Goal: Find contact information: Find contact information

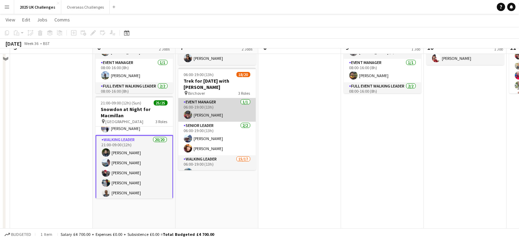
scroll to position [104, 0]
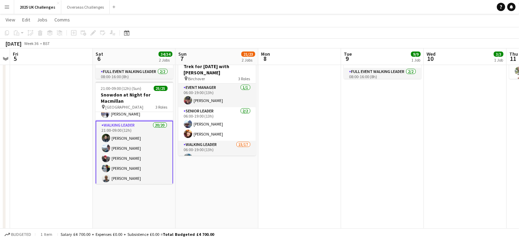
click at [216, 79] on div "pin Birchover 3 Roles" at bounding box center [217, 79] width 78 height 6
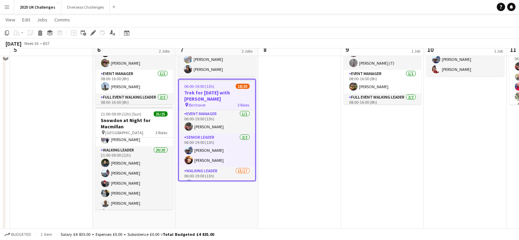
scroll to position [69, 0]
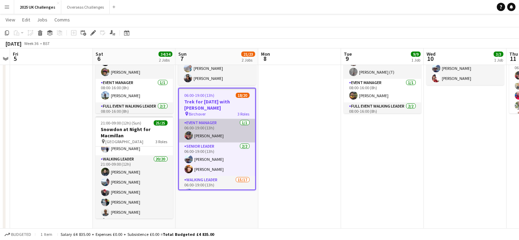
click at [216, 138] on app-card-role "Event Manager [DATE] 06:00-19:00 (13h) [PERSON_NAME]" at bounding box center [217, 131] width 76 height 24
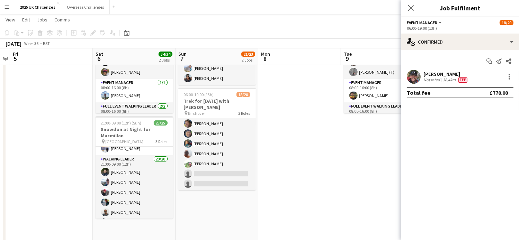
scroll to position [0, 0]
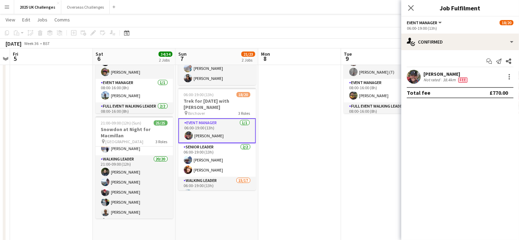
click at [429, 76] on div "[PERSON_NAME]" at bounding box center [446, 74] width 45 height 6
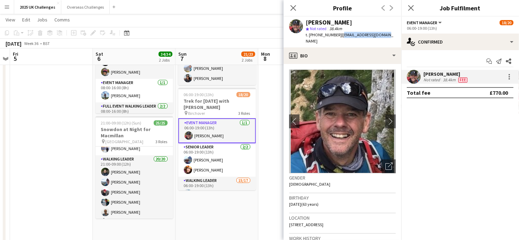
drag, startPoint x: 338, startPoint y: 35, endPoint x: 386, endPoint y: 34, distance: 48.1
click at [386, 34] on div "Ian Morton star Not rated 38.4km t. +447510321477 | mortian1961@gmail.com" at bounding box center [343, 32] width 118 height 31
copy span "[EMAIL_ADDRESS][DOMAIN_NAME]"
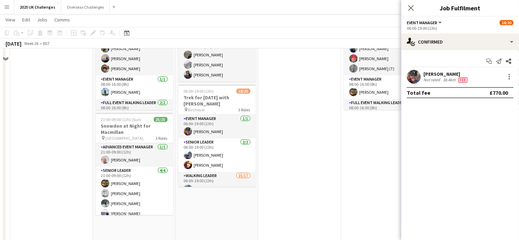
scroll to position [35, 0]
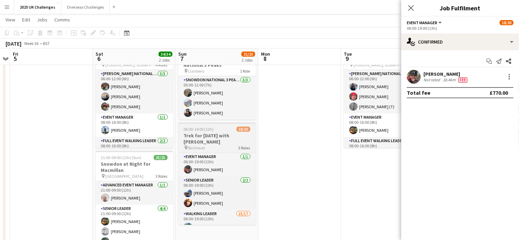
click at [226, 141] on h3 "Trek for [DATE] with [PERSON_NAME]" at bounding box center [217, 139] width 78 height 12
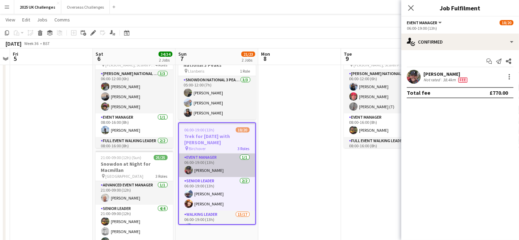
click at [204, 161] on app-card-role "Event Manager [DATE] 06:00-19:00 (13h) [PERSON_NAME]" at bounding box center [217, 166] width 76 height 24
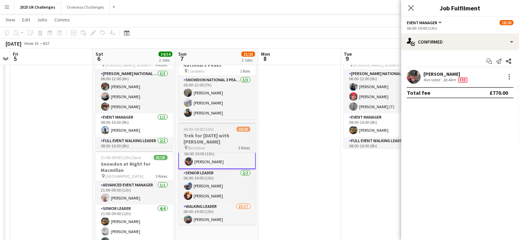
scroll to position [0, 0]
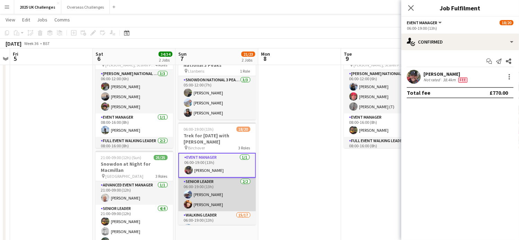
click at [206, 178] on app-card-role "Senior Leader [DATE] 06:00-19:00 (13h) [PERSON_NAME] [PERSON_NAME]" at bounding box center [217, 195] width 78 height 34
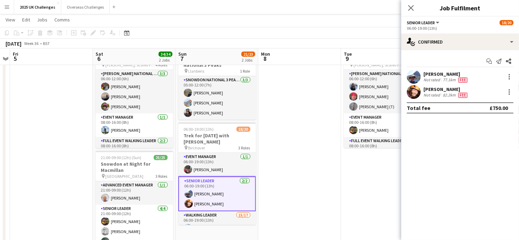
click at [448, 76] on div "[PERSON_NAME]" at bounding box center [446, 74] width 45 height 6
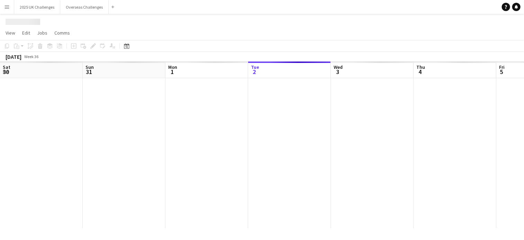
scroll to position [0, 166]
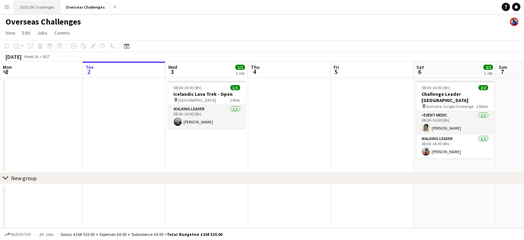
click at [47, 8] on button "2025 UK Challenges Close" at bounding box center [37, 7] width 46 height 14
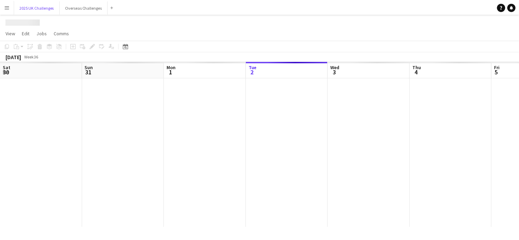
scroll to position [0, 166]
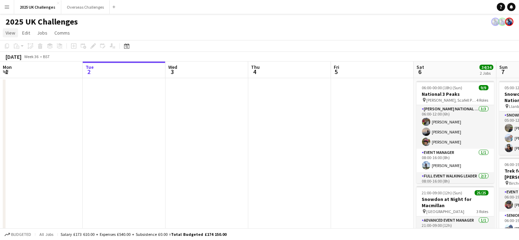
click at [12, 32] on span "View" at bounding box center [11, 33] width 10 height 6
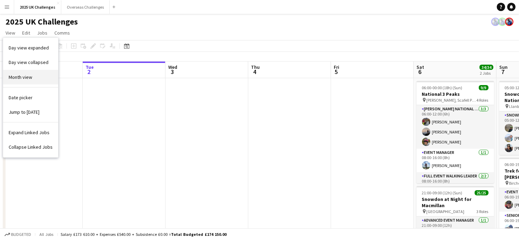
click at [17, 83] on link "Month view" at bounding box center [30, 77] width 55 height 15
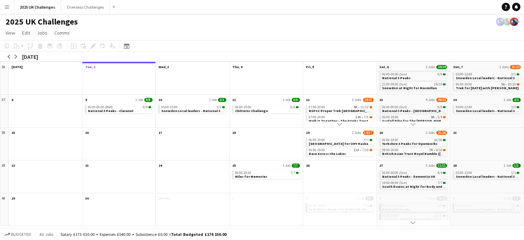
click at [410, 68] on app-month-view-date-header "Sat, 6 2 Jobs 34/34" at bounding box center [413, 66] width 73 height 9
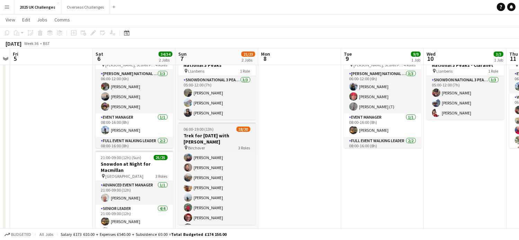
scroll to position [0, 238]
click at [219, 141] on h3 "Trek for [DATE] with [PERSON_NAME]" at bounding box center [217, 139] width 78 height 12
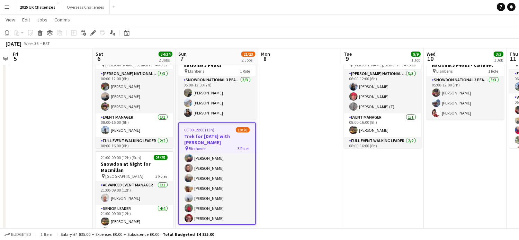
click at [211, 135] on h3 "Trek for [DATE] with [PERSON_NAME]" at bounding box center [217, 139] width 76 height 12
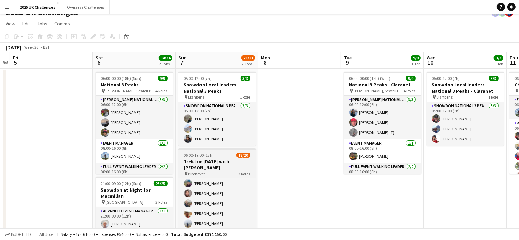
scroll to position [0, 0]
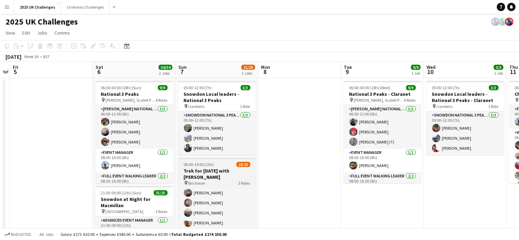
click at [212, 166] on span "06:00-19:00 (13h)" at bounding box center [199, 164] width 30 height 5
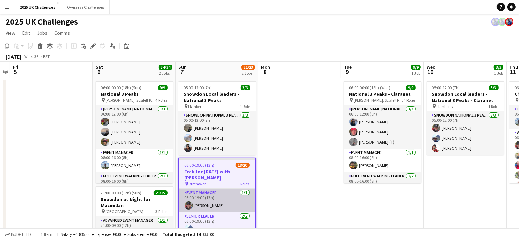
click at [215, 193] on app-card-role "Event Manager [DATE] 06:00-19:00 (13h) [PERSON_NAME]" at bounding box center [217, 201] width 76 height 24
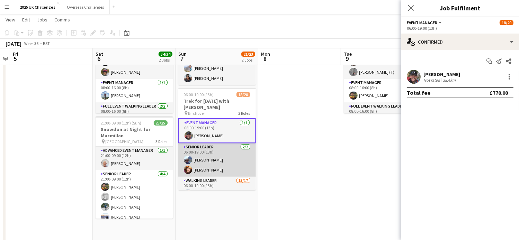
click at [202, 160] on app-card-role "Senior Leader [DATE] 06:00-19:00 (13h) [PERSON_NAME] [PERSON_NAME]" at bounding box center [217, 160] width 78 height 34
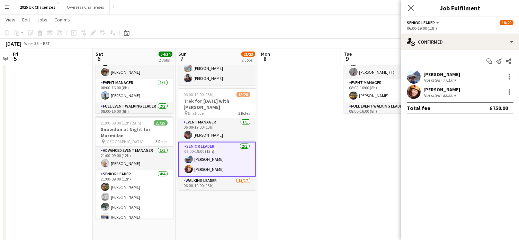
click at [448, 75] on div "[PERSON_NAME]" at bounding box center [442, 74] width 37 height 6
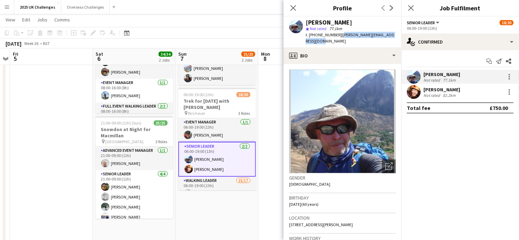
drag, startPoint x: 339, startPoint y: 35, endPoint x: 352, endPoint y: 39, distance: 13.7
click at [352, 39] on div "t. [PHONE_NUMBER] | [PERSON_NAME][EMAIL_ADDRESS][DOMAIN_NAME]" at bounding box center [351, 38] width 90 height 12
copy span "[PERSON_NAME][EMAIL_ADDRESS][DOMAIN_NAME]"
click at [437, 90] on div "[PERSON_NAME]" at bounding box center [442, 90] width 37 height 6
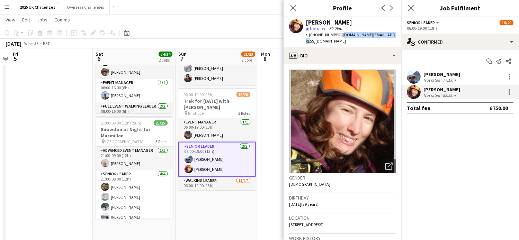
drag, startPoint x: 341, startPoint y: 34, endPoint x: 397, endPoint y: 35, distance: 55.8
click at [397, 35] on app-profile-header "[PERSON_NAME] star Not rated 82.2km t. [PHONE_NUMBER] | [DOMAIN_NAME][EMAIL_ADD…" at bounding box center [343, 32] width 118 height 31
copy span "[DOMAIN_NAME][EMAIL_ADDRESS][DOMAIN_NAME]"
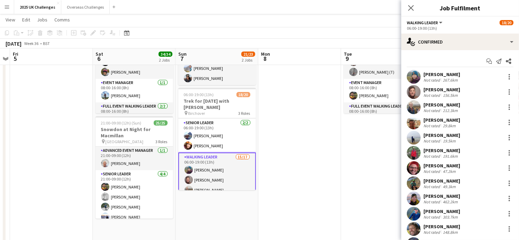
scroll to position [35, 0]
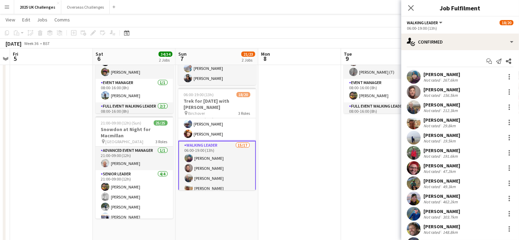
click at [208, 150] on app-card-role "Walking Leader 15/17 06:00-19:00 (13h) [PERSON_NAME] [PERSON_NAME] [PERSON_NAME…" at bounding box center [217, 234] width 78 height 186
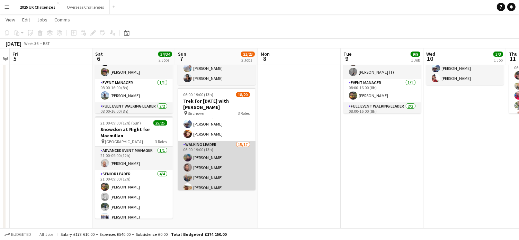
click at [204, 144] on app-card-role "Walking Leader 15/17 06:00-19:00 (13h) [PERSON_NAME] [PERSON_NAME] [PERSON_NAME…" at bounding box center [217, 233] width 78 height 184
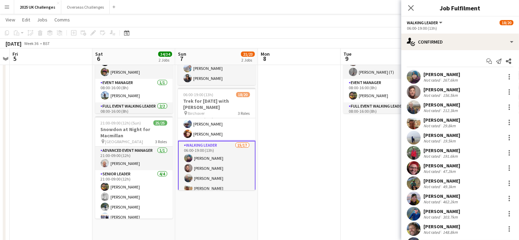
click at [444, 78] on div "267.6km" at bounding box center [451, 80] width 18 height 5
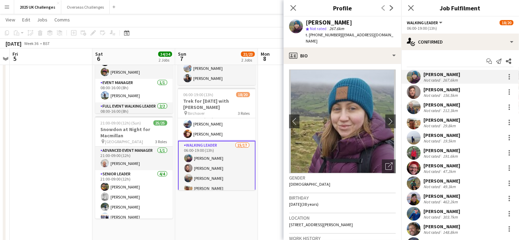
drag, startPoint x: 339, startPoint y: 36, endPoint x: 395, endPoint y: 41, distance: 56.0
click at [395, 41] on div "[PERSON_NAME] star Not rated 267.6km t. [PHONE_NUMBER] | [EMAIL_ADDRESS][DOMAIN…" at bounding box center [343, 32] width 118 height 31
copy span "[EMAIL_ADDRESS][DOMAIN_NAME]"
type input "**********"
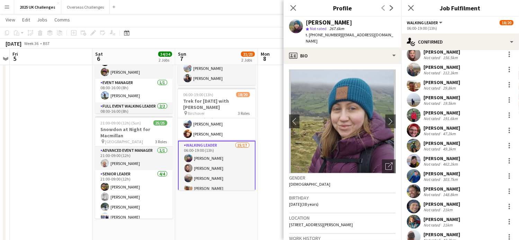
scroll to position [0, 0]
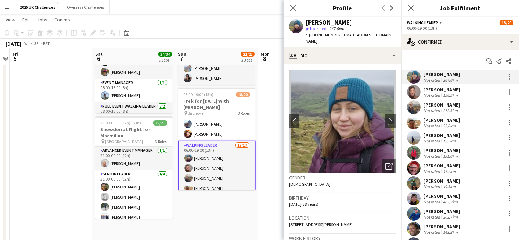
click at [438, 88] on div "[PERSON_NAME]" at bounding box center [442, 90] width 37 height 6
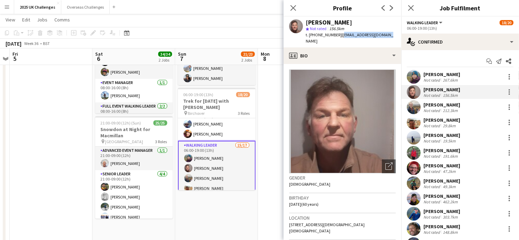
drag, startPoint x: 341, startPoint y: 35, endPoint x: 392, endPoint y: 35, distance: 50.9
click at [392, 35] on div "[PERSON_NAME] star Not rated 156.5km t. [PHONE_NUMBER] | [EMAIL_ADDRESS][DOMAIN…" at bounding box center [343, 32] width 118 height 31
copy span "[EMAIL_ADDRESS][DOMAIN_NAME]"
click at [425, 106] on div "[PERSON_NAME]" at bounding box center [442, 105] width 37 height 6
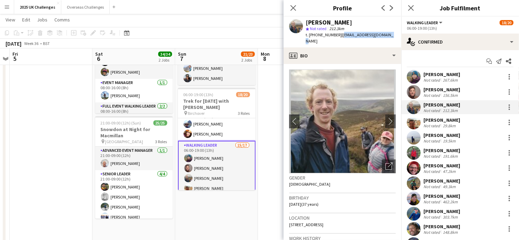
drag, startPoint x: 339, startPoint y: 35, endPoint x: 385, endPoint y: 37, distance: 46.5
click at [385, 37] on div "[PERSON_NAME] star Not rated 212.3km t. [PHONE_NUMBER] | [EMAIL_ADDRESS][DOMAIN…" at bounding box center [343, 32] width 118 height 31
copy span "[EMAIL_ADDRESS][DOMAIN_NAME]"
click at [437, 119] on div "[PERSON_NAME]" at bounding box center [442, 120] width 37 height 6
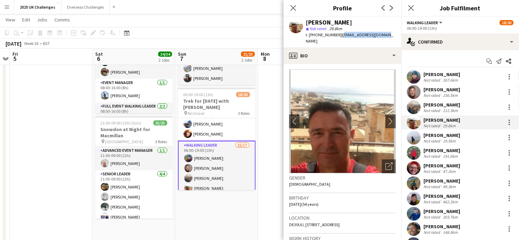
drag, startPoint x: 339, startPoint y: 35, endPoint x: 389, endPoint y: 35, distance: 50.6
click at [389, 35] on div "[PERSON_NAME] star Not rated 29.8km t. [PHONE_NUMBER] | [EMAIL_ADDRESS][DOMAIN_…" at bounding box center [343, 32] width 118 height 31
copy span "[EMAIL_ADDRESS][DOMAIN_NAME]"
drag, startPoint x: 439, startPoint y: 138, endPoint x: 436, endPoint y: 135, distance: 4.4
click at [438, 137] on div "[PERSON_NAME] Not rated 19.5km" at bounding box center [442, 137] width 37 height 11
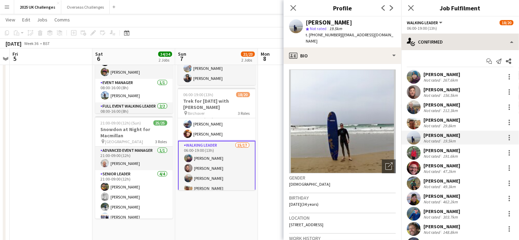
drag, startPoint x: 341, startPoint y: 36, endPoint x: 405, endPoint y: 37, distance: 63.7
click at [405, 37] on body "Menu Boards Boards Boards All jobs Status Workforce Workforce My Workforce Recr…" at bounding box center [259, 207] width 519 height 552
drag, startPoint x: 405, startPoint y: 37, endPoint x: 374, endPoint y: 35, distance: 30.5
click at [374, 35] on span "| [EMAIL_ADDRESS][DOMAIN_NAME]" at bounding box center [350, 37] width 88 height 11
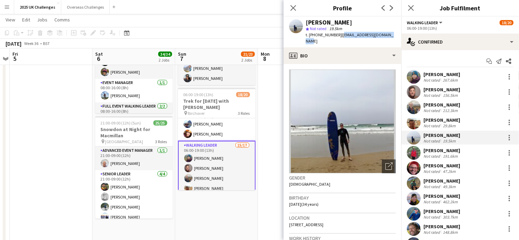
drag, startPoint x: 340, startPoint y: 35, endPoint x: 392, endPoint y: 38, distance: 51.7
click at [392, 38] on div "[PERSON_NAME] star Not rated 19.5km t. [PHONE_NUMBER] | [EMAIL_ADDRESS][DOMAIN_…" at bounding box center [343, 32] width 118 height 31
copy span "[EMAIL_ADDRESS][DOMAIN_NAME]"
click at [438, 148] on div "[PERSON_NAME]" at bounding box center [442, 151] width 37 height 6
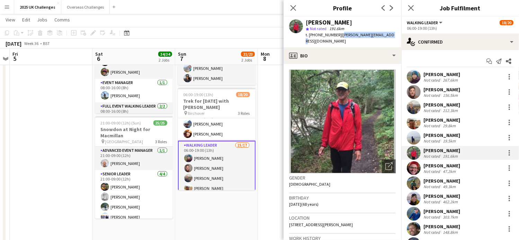
drag, startPoint x: 339, startPoint y: 36, endPoint x: 387, endPoint y: 35, distance: 47.1
click at [387, 35] on div "[PERSON_NAME] star Not rated 191.6km t. [PHONE_NUMBER] | [PERSON_NAME][EMAIL_AD…" at bounding box center [343, 32] width 118 height 31
copy span "[PERSON_NAME][EMAIL_ADDRESS][DOMAIN_NAME]"
click at [435, 166] on div "[PERSON_NAME]" at bounding box center [442, 166] width 37 height 6
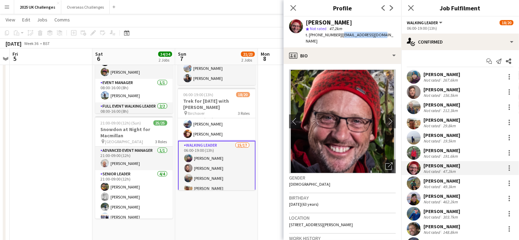
drag, startPoint x: 338, startPoint y: 35, endPoint x: 399, endPoint y: 35, distance: 60.6
click at [399, 35] on app-profile-header "[PERSON_NAME] star Not rated 47.2km t. [PHONE_NUMBER] | [EMAIL_ADDRESS][DOMAIN_…" at bounding box center [343, 32] width 118 height 31
copy span "[EMAIL_ADDRESS][DOMAIN_NAME]"
drag, startPoint x: 436, startPoint y: 182, endPoint x: 431, endPoint y: 169, distance: 13.8
click at [433, 175] on div "**********" at bounding box center [460, 199] width 118 height 258
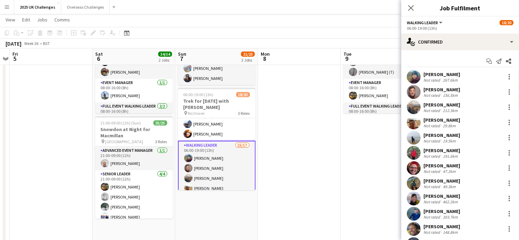
click at [444, 181] on div "[PERSON_NAME]" at bounding box center [442, 181] width 37 height 6
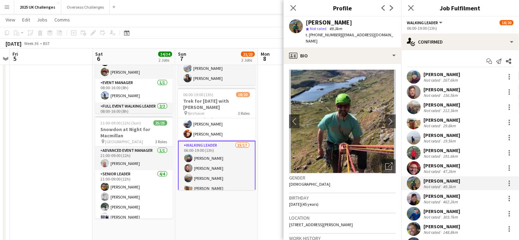
drag, startPoint x: 339, startPoint y: 35, endPoint x: 351, endPoint y: 40, distance: 12.6
click at [351, 40] on div "t. [PHONE_NUMBER] | [PERSON_NAME][EMAIL_ADDRESS][DOMAIN_NAME]" at bounding box center [351, 38] width 90 height 12
copy span "[EMAIL_ADDRESS][DOMAIN_NAME]"
click at [429, 198] on div "[PERSON_NAME]" at bounding box center [442, 196] width 37 height 6
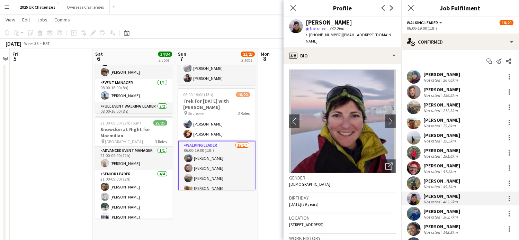
drag, startPoint x: 341, startPoint y: 36, endPoint x: 356, endPoint y: 40, distance: 15.4
click at [356, 40] on div "t. [PHONE_NUMBER] | [EMAIL_ADDRESS][DOMAIN_NAME]" at bounding box center [351, 38] width 90 height 12
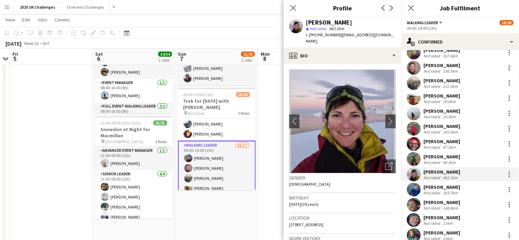
scroll to position [35, 0]
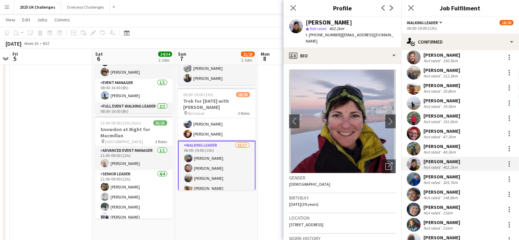
click at [442, 177] on div "[PERSON_NAME]" at bounding box center [442, 177] width 37 height 6
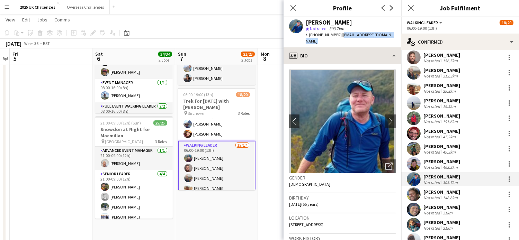
drag, startPoint x: 339, startPoint y: 34, endPoint x: 381, endPoint y: 42, distance: 42.7
click at [381, 42] on app-crew-profile "Close pop-in Profile Previous Next [PERSON_NAME] star Not rated 303.7km t. [PHO…" at bounding box center [343, 120] width 118 height 240
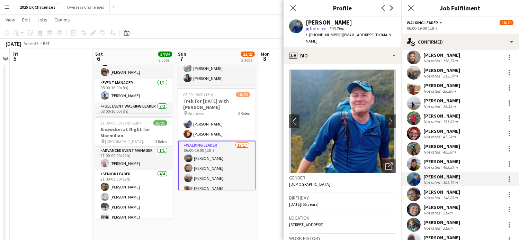
click at [438, 191] on div "[PERSON_NAME]" at bounding box center [442, 192] width 37 height 6
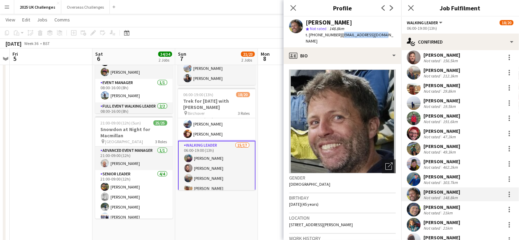
drag, startPoint x: 341, startPoint y: 34, endPoint x: 389, endPoint y: 36, distance: 48.2
click at [389, 36] on app-profile-header "[PERSON_NAME] star Not rated 148.8km t. [PHONE_NUMBER] | [EMAIL_ADDRESS][DOMAIN…" at bounding box center [343, 32] width 118 height 31
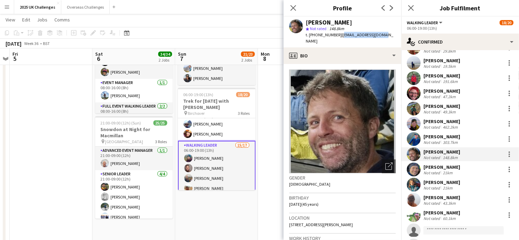
scroll to position [104, 0]
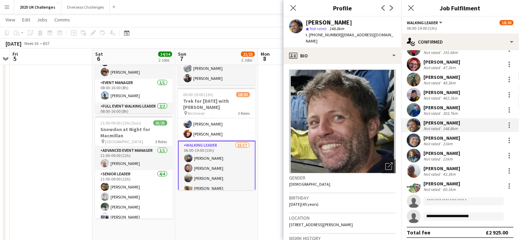
click at [438, 139] on div "[PERSON_NAME]" at bounding box center [442, 138] width 37 height 6
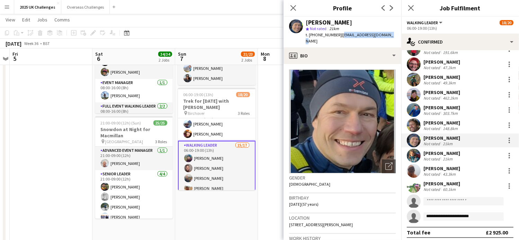
drag, startPoint x: 338, startPoint y: 34, endPoint x: 391, endPoint y: 39, distance: 52.6
click at [391, 39] on app-profile-header "[PERSON_NAME] star Not rated 21km t. [PHONE_NUMBER] | [EMAIL_ADDRESS][DOMAIN_NA…" at bounding box center [343, 32] width 118 height 31
click at [439, 154] on div "[PERSON_NAME]" at bounding box center [442, 153] width 37 height 6
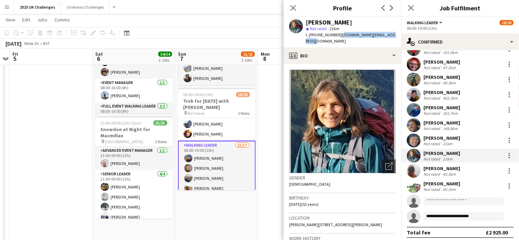
drag, startPoint x: 369, startPoint y: 36, endPoint x: 394, endPoint y: 36, distance: 25.3
click at [394, 36] on span "| [DOMAIN_NAME][EMAIL_ADDRESS][DOMAIN_NAME]" at bounding box center [351, 37] width 90 height 11
click at [428, 171] on div "[PERSON_NAME]" at bounding box center [442, 169] width 37 height 6
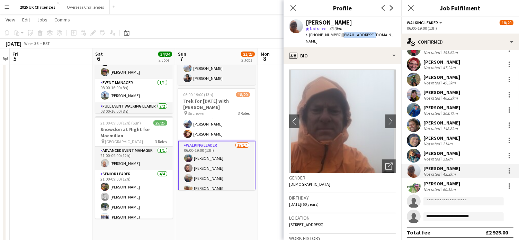
drag, startPoint x: 338, startPoint y: 34, endPoint x: 373, endPoint y: 38, distance: 34.9
click at [373, 38] on div "[PERSON_NAME] star Not rated 43.3km t. [PHONE_NUMBER] | [EMAIL_ADDRESS][DOMAIN_…" at bounding box center [343, 32] width 118 height 31
click at [438, 183] on div "[PERSON_NAME]" at bounding box center [442, 184] width 37 height 6
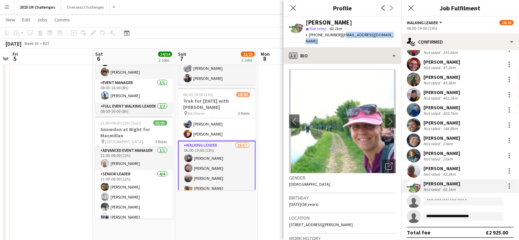
drag, startPoint x: 342, startPoint y: 35, endPoint x: 387, endPoint y: 44, distance: 45.2
click at [387, 44] on app-crew-profile "Close pop-in Profile Previous Next [PERSON_NAME] star Not rated 60.1km t. [PHON…" at bounding box center [343, 120] width 118 height 240
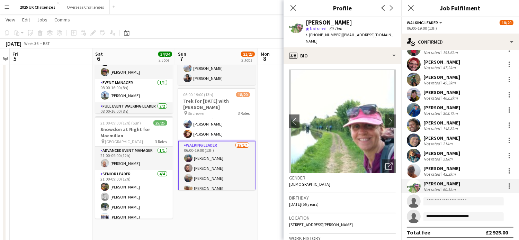
drag, startPoint x: 387, startPoint y: 44, endPoint x: 342, endPoint y: 34, distance: 45.6
click at [342, 34] on span "| [EMAIL_ADDRESS][DOMAIN_NAME]" at bounding box center [350, 37] width 88 height 11
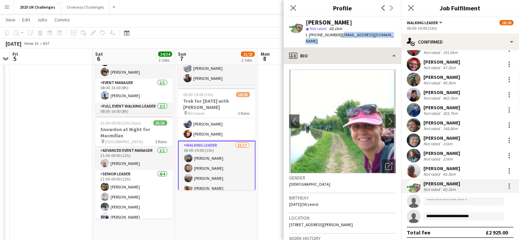
drag, startPoint x: 341, startPoint y: 35, endPoint x: 401, endPoint y: 42, distance: 60.7
click at [401, 42] on app-crew-profile "Close pop-in Profile Previous Next [PERSON_NAME] star Not rated 60.1km t. [PHON…" at bounding box center [343, 120] width 118 height 240
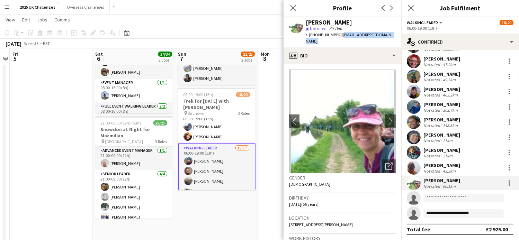
scroll to position [0, 0]
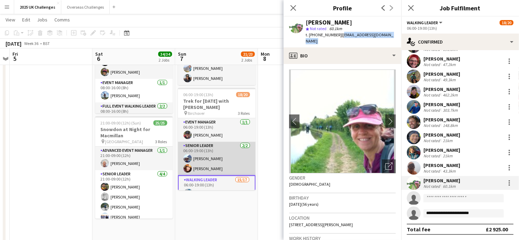
click at [210, 168] on app-card-role "Senior Leader [DATE] 06:00-19:00 (13h) [PERSON_NAME] [PERSON_NAME]" at bounding box center [217, 159] width 78 height 34
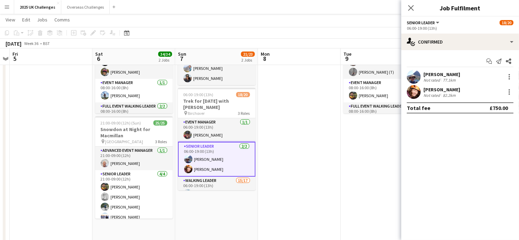
click at [429, 89] on div "[PERSON_NAME]" at bounding box center [442, 90] width 37 height 6
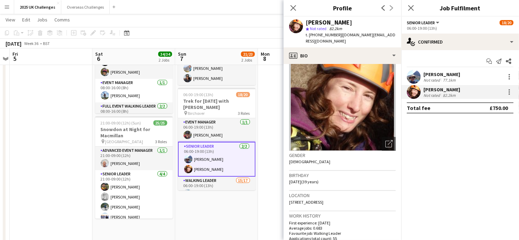
scroll to position [35, 0]
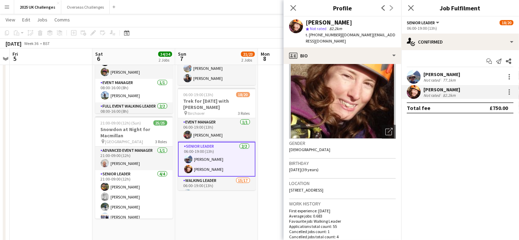
drag, startPoint x: 289, startPoint y: 184, endPoint x: 396, endPoint y: 189, distance: 106.4
click at [396, 189] on app-crew-profile-bio "Open photos pop-in Gender [DEMOGRAPHIC_DATA] Birthday [DEMOGRAPHIC_DATA] (39 ye…" at bounding box center [343, 152] width 118 height 176
drag, startPoint x: 357, startPoint y: 199, endPoint x: 355, endPoint y: 193, distance: 5.9
click at [357, 201] on h3 "Work history" at bounding box center [342, 204] width 107 height 6
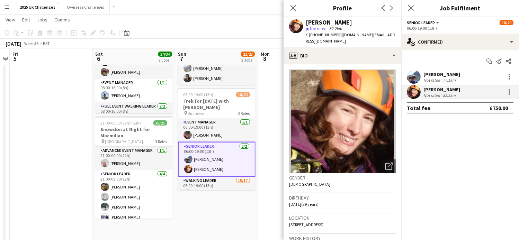
scroll to position [0, 0]
drag, startPoint x: 340, startPoint y: 34, endPoint x: 391, endPoint y: 35, distance: 50.6
click at [391, 35] on div "[PERSON_NAME] star Not rated 82.2km t. [PHONE_NUMBER] | [DOMAIN_NAME][EMAIL_ADD…" at bounding box center [343, 32] width 118 height 31
click at [453, 148] on mat-expansion-panel "check Confirmed Start chat Send notification Share [PERSON_NAME] Not rated 77.1…" at bounding box center [460, 145] width 118 height 190
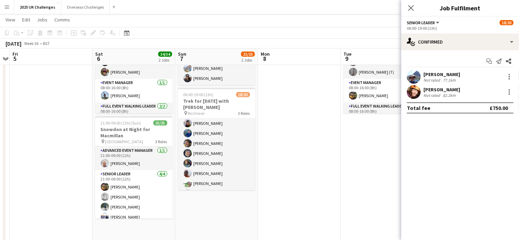
scroll to position [170, 0]
click at [283, 91] on app-date-cell at bounding box center [299, 223] width 83 height 431
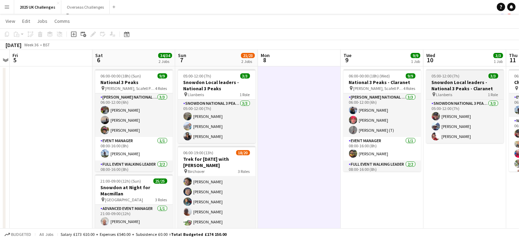
scroll to position [0, 0]
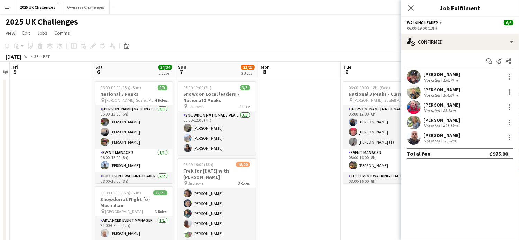
click at [376, 25] on div "2025 UK Challenges" at bounding box center [259, 20] width 519 height 13
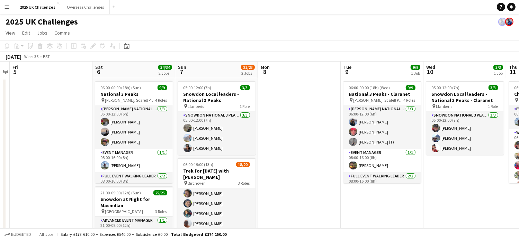
click at [512, 66] on span "Thu" at bounding box center [513, 67] width 9 height 6
click at [12, 32] on span "View" at bounding box center [11, 33] width 10 height 6
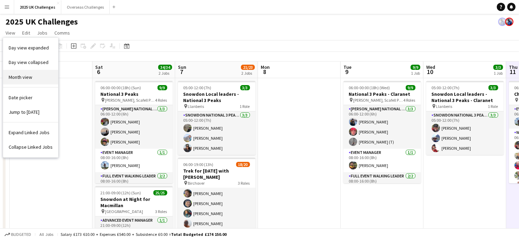
click at [26, 76] on span "Month view" at bounding box center [21, 77] width 24 height 6
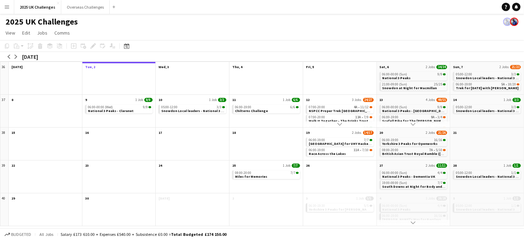
click at [258, 122] on div "06:00-19:00 6/6 Chilterns Challenge" at bounding box center [266, 116] width 73 height 24
click at [125, 108] on div "06:00-00:00 (Wed) 9/9" at bounding box center [120, 107] width 64 height 3
click at [188, 110] on span "Snowdon Local leaders - National 3 Peaks - Claranet" at bounding box center [204, 111] width 87 height 5
click at [124, 111] on span "National 3 Peaks - Claranet" at bounding box center [111, 111] width 46 height 5
click at [262, 96] on app-month-view-date-header "11 1 Job 6/6" at bounding box center [266, 99] width 73 height 9
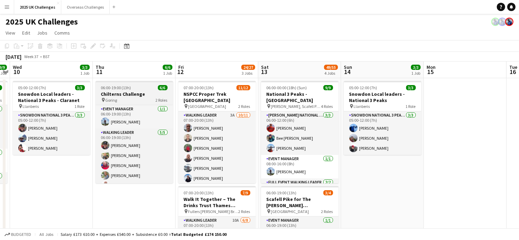
click at [130, 94] on h3 "Chilterns Challenge" at bounding box center [135, 94] width 78 height 6
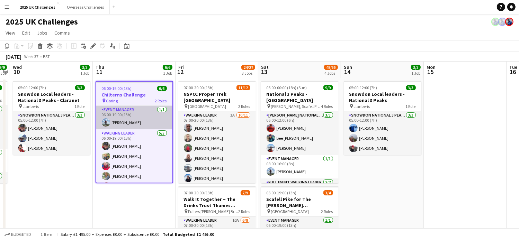
click at [123, 113] on app-card-role "Event Manager [DATE] 06:00-19:00 (13h) [PERSON_NAME]" at bounding box center [134, 118] width 76 height 24
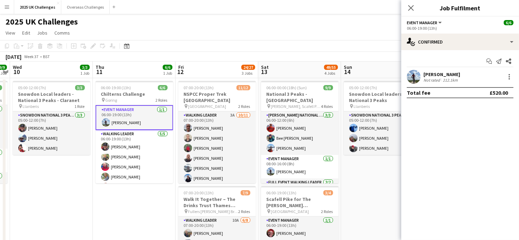
click at [445, 73] on div "[PERSON_NAME]" at bounding box center [442, 74] width 37 height 6
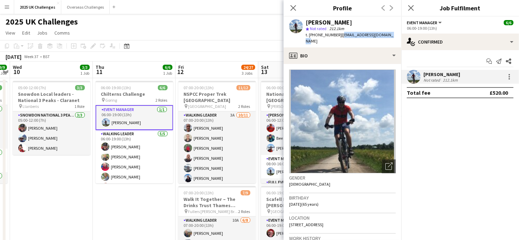
drag, startPoint x: 338, startPoint y: 35, endPoint x: 387, endPoint y: 39, distance: 49.0
click at [387, 39] on div "[PERSON_NAME] star Not rated 212.1km t. [PHONE_NUMBER] | [EMAIL_ADDRESS][DOMAIN…" at bounding box center [343, 32] width 118 height 31
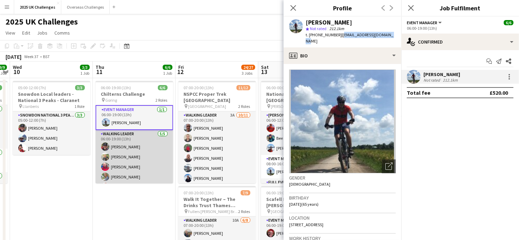
click at [127, 132] on app-card-role "Walking Leader [DATE] 06:00-19:00 (13h) [PERSON_NAME] [PERSON_NAME] [PERSON_NAM…" at bounding box center [135, 162] width 78 height 64
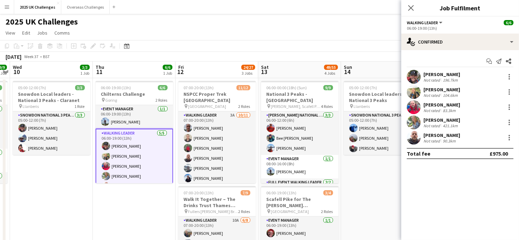
click at [440, 75] on div "[PERSON_NAME]" at bounding box center [442, 74] width 37 height 6
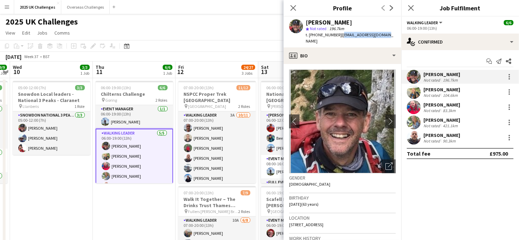
drag, startPoint x: 339, startPoint y: 36, endPoint x: 384, endPoint y: 35, distance: 45.4
click at [384, 35] on div "[PERSON_NAME] star Not rated 196.7km t. [PHONE_NUMBER] | [EMAIL_ADDRESS][DOMAIN…" at bounding box center [343, 32] width 118 height 31
click at [435, 91] on div "[PERSON_NAME]" at bounding box center [442, 90] width 37 height 6
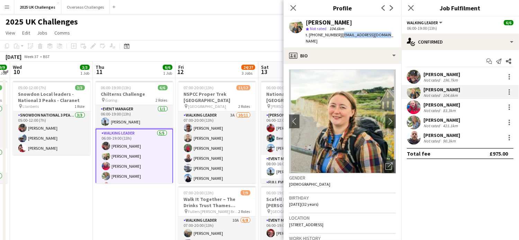
drag, startPoint x: 339, startPoint y: 36, endPoint x: 396, endPoint y: 36, distance: 56.5
click at [396, 36] on app-profile-header "[PERSON_NAME] star Not rated 104.6km t. [PHONE_NUMBER] | [EMAIL_ADDRESS][DOMAIN…" at bounding box center [343, 32] width 118 height 31
click at [385, 118] on app-icon "chevron-right" at bounding box center [390, 121] width 11 height 7
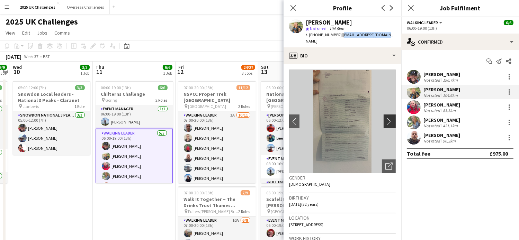
click at [385, 118] on app-icon "chevron-right" at bounding box center [390, 121] width 11 height 7
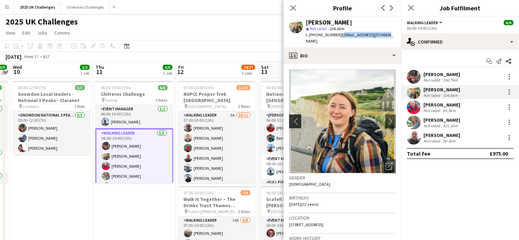
click at [294, 118] on app-icon "chevron-left" at bounding box center [294, 121] width 11 height 7
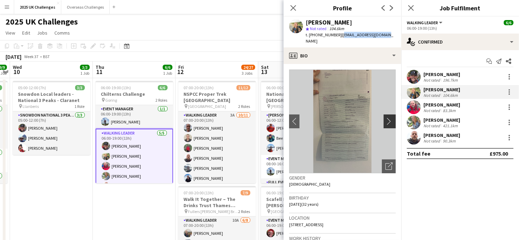
click at [385, 118] on app-icon "chevron-right" at bounding box center [390, 121] width 11 height 7
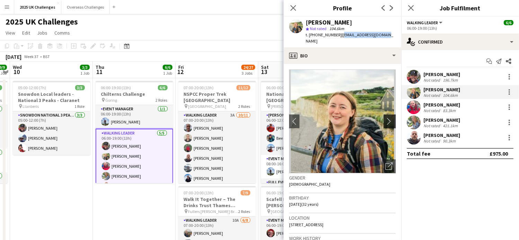
click at [385, 118] on app-icon "chevron-right" at bounding box center [390, 121] width 11 height 7
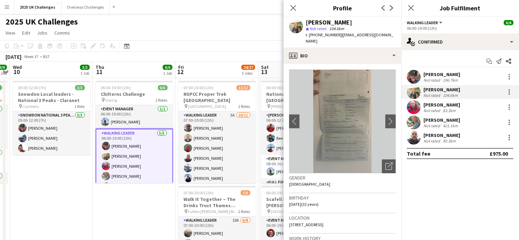
click at [440, 105] on div "[PERSON_NAME]" at bounding box center [442, 105] width 37 height 6
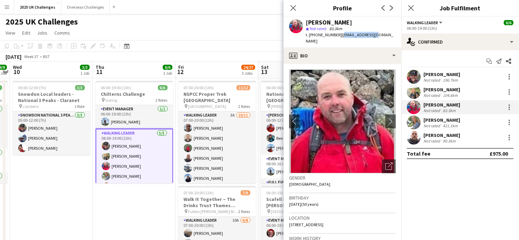
drag, startPoint x: 339, startPoint y: 34, endPoint x: 378, endPoint y: 38, distance: 39.7
click at [378, 38] on app-profile-header "[PERSON_NAME] star Not rated 83.3km t. [PHONE_NUMBER] | [EMAIL_ADDRESS][DOMAIN_…" at bounding box center [343, 32] width 118 height 31
click at [438, 118] on div "[PERSON_NAME]" at bounding box center [442, 120] width 37 height 6
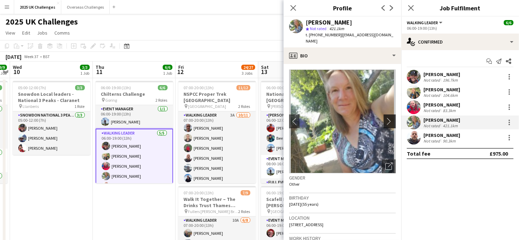
click at [385, 121] on app-icon "chevron-right" at bounding box center [390, 121] width 11 height 7
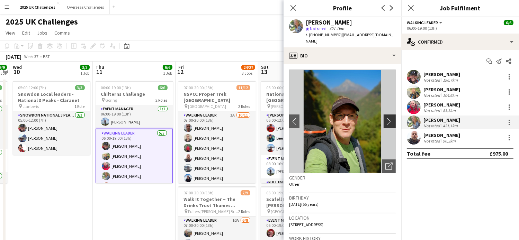
click at [385, 121] on app-icon "chevron-right" at bounding box center [390, 121] width 11 height 7
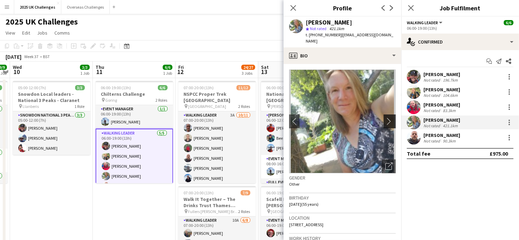
click at [385, 121] on app-icon "chevron-right" at bounding box center [390, 121] width 11 height 7
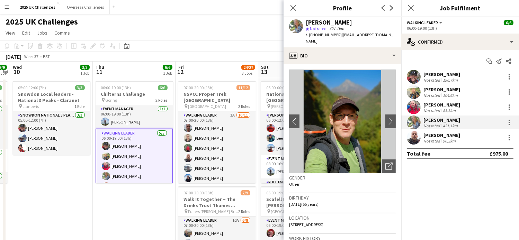
drag, startPoint x: 338, startPoint y: 36, endPoint x: 372, endPoint y: 43, distance: 34.6
click at [372, 43] on div "t. [PHONE_NUMBER] | [EMAIL_ADDRESS][DOMAIN_NAME]" at bounding box center [351, 38] width 90 height 12
click at [385, 123] on app-icon "chevron-right" at bounding box center [390, 121] width 11 height 7
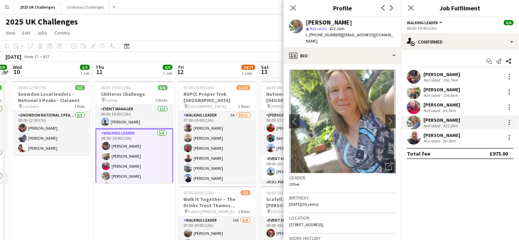
click at [442, 135] on div "[PERSON_NAME]" at bounding box center [442, 135] width 37 height 6
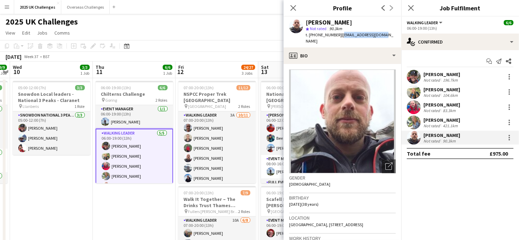
drag, startPoint x: 340, startPoint y: 35, endPoint x: 389, endPoint y: 36, distance: 48.8
click at [389, 36] on app-profile-header "[PERSON_NAME] star Not rated 90.3km t. [PHONE_NUMBER] | [EMAIL_ADDRESS][DOMAIN_…" at bounding box center [343, 32] width 118 height 31
click at [443, 75] on div "[PERSON_NAME]" at bounding box center [442, 74] width 37 height 6
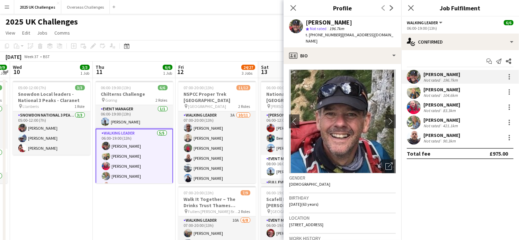
drag, startPoint x: 443, startPoint y: 75, endPoint x: 439, endPoint y: 106, distance: 31.4
click at [442, 92] on div "[PERSON_NAME]" at bounding box center [442, 90] width 37 height 6
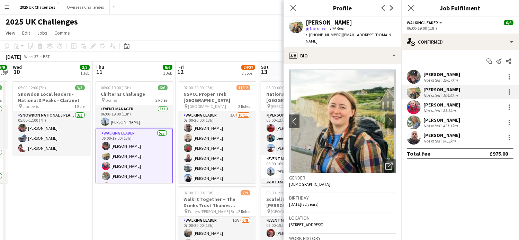
click at [438, 109] on div "Not rated" at bounding box center [433, 110] width 18 height 5
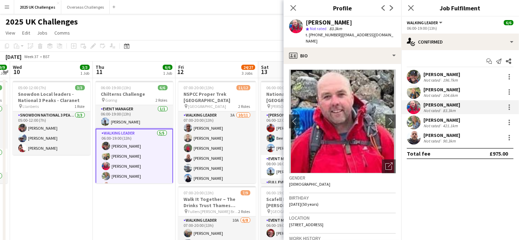
click at [435, 123] on div "Not rated" at bounding box center [433, 125] width 18 height 5
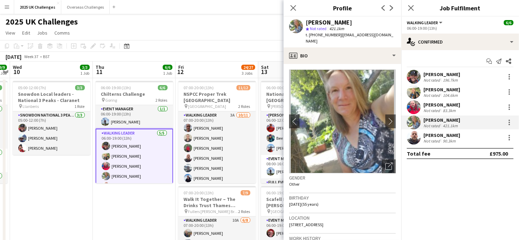
click at [435, 139] on div "Not rated" at bounding box center [433, 141] width 18 height 5
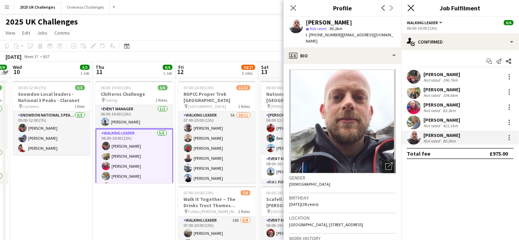
click at [409, 7] on icon "Close pop-in" at bounding box center [411, 8] width 7 height 7
